Goal: Transaction & Acquisition: Purchase product/service

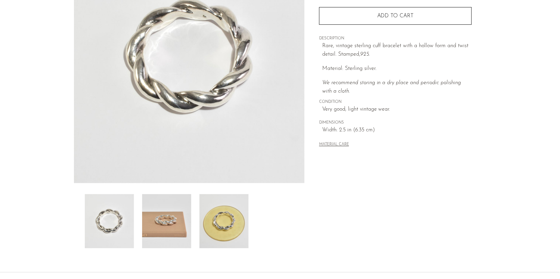
scroll to position [102, 0]
click at [186, 215] on img at bounding box center [166, 221] width 49 height 54
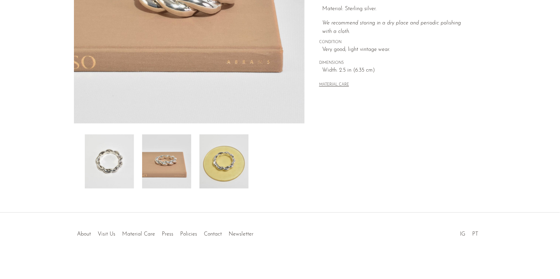
click at [219, 164] on img at bounding box center [224, 161] width 49 height 54
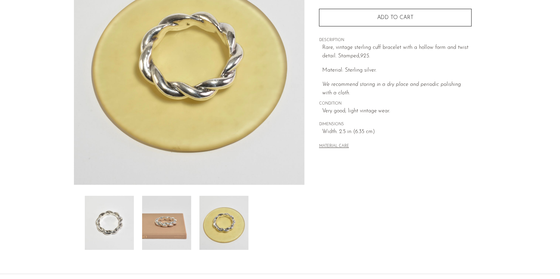
scroll to position [107, 0]
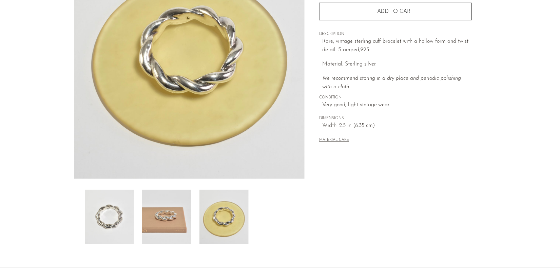
click at [180, 224] on img at bounding box center [166, 217] width 49 height 54
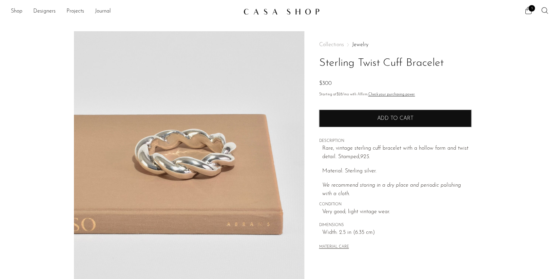
scroll to position [0, 0]
click at [395, 120] on button "Add to cart" at bounding box center [395, 119] width 153 height 18
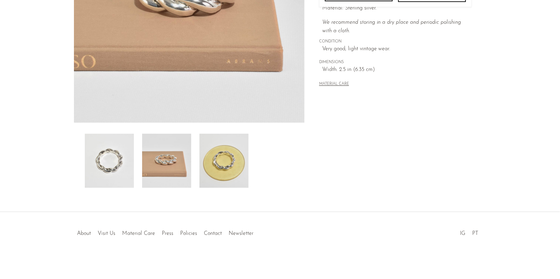
scroll to position [162, 0]
click at [124, 163] on img at bounding box center [109, 161] width 49 height 54
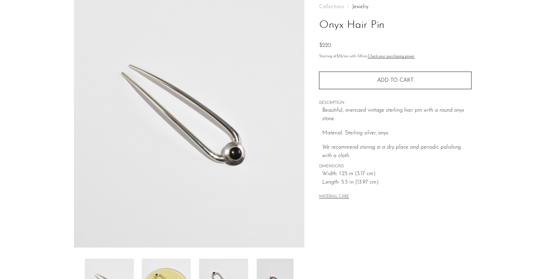
scroll to position [5, 0]
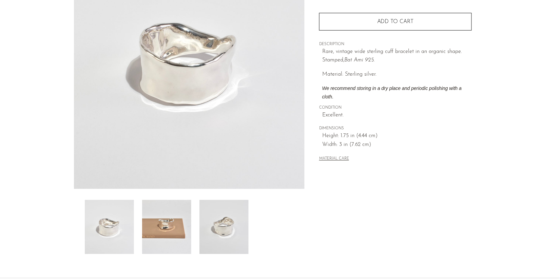
scroll to position [99, 0]
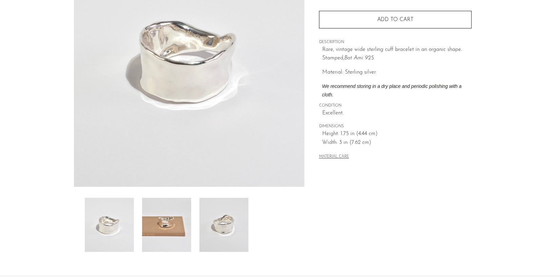
click at [218, 227] on img at bounding box center [224, 225] width 49 height 54
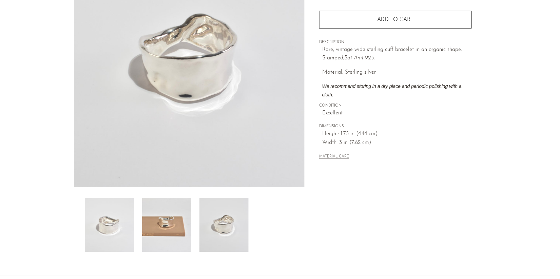
click at [181, 223] on img at bounding box center [166, 225] width 49 height 54
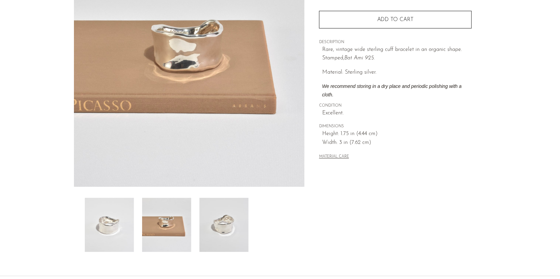
click at [127, 223] on img at bounding box center [109, 225] width 49 height 54
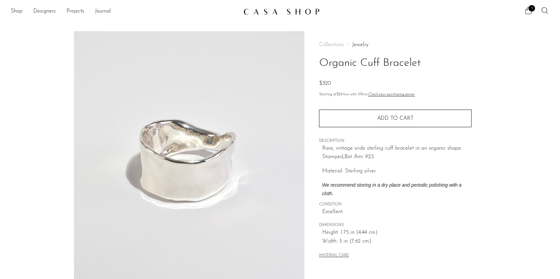
scroll to position [0, 0]
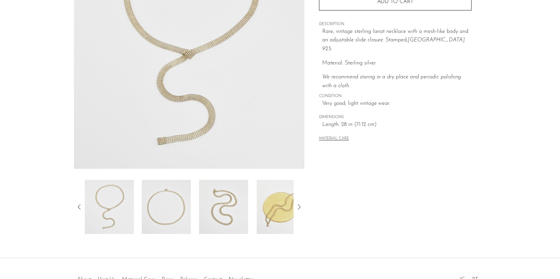
scroll to position [157, 0]
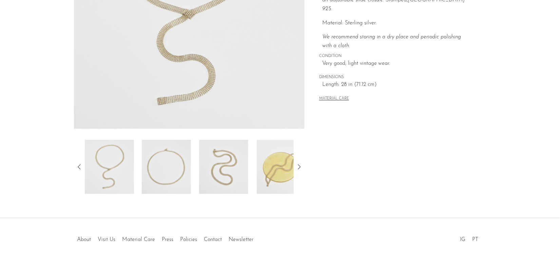
click at [276, 157] on img at bounding box center [281, 167] width 49 height 54
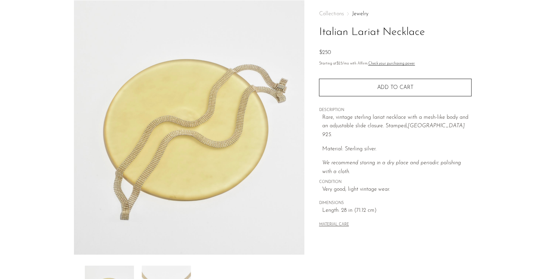
scroll to position [26, 0]
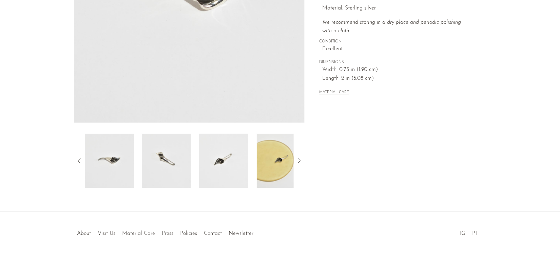
scroll to position [162, 0]
click at [231, 160] on img at bounding box center [223, 161] width 49 height 54
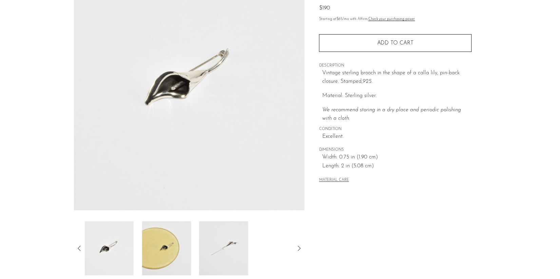
scroll to position [83, 0]
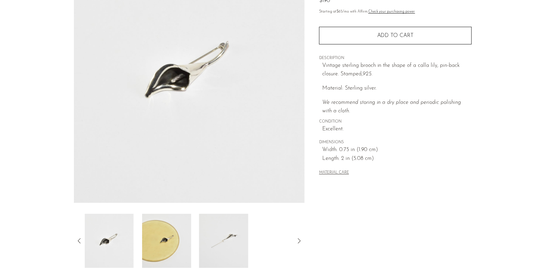
click at [213, 243] on img at bounding box center [223, 241] width 49 height 54
